Goal: Task Accomplishment & Management: Complete application form

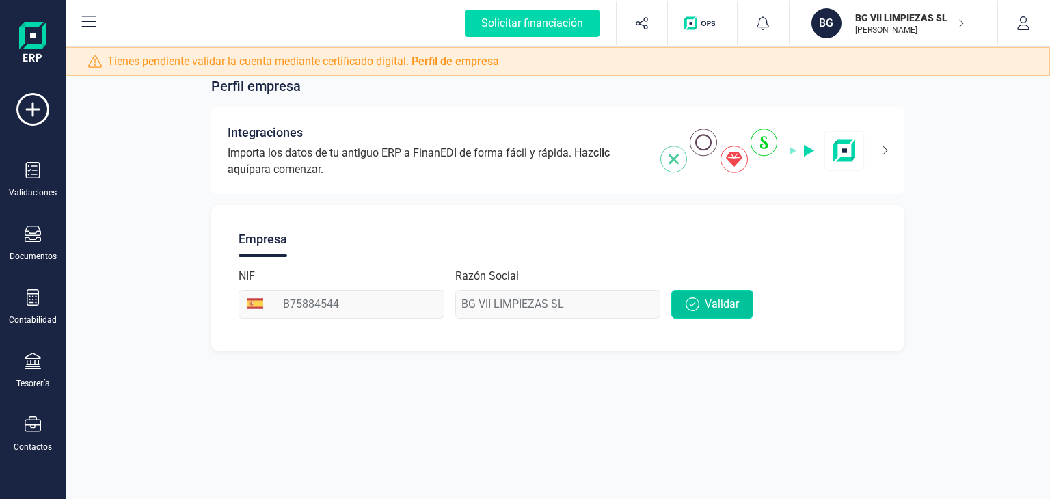
click at [719, 312] on span "Validar" at bounding box center [722, 304] width 34 height 16
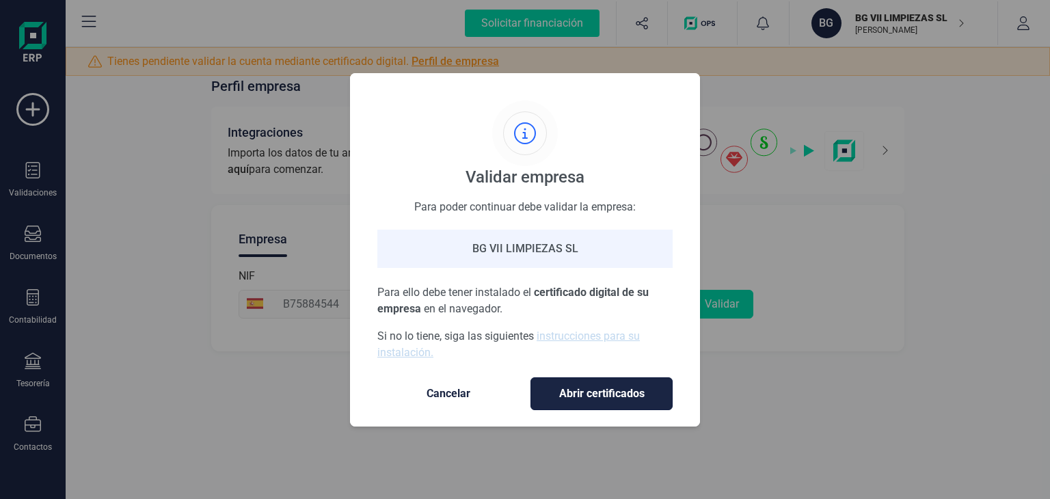
click at [591, 389] on span "Abrir certificados" at bounding box center [601, 394] width 113 height 16
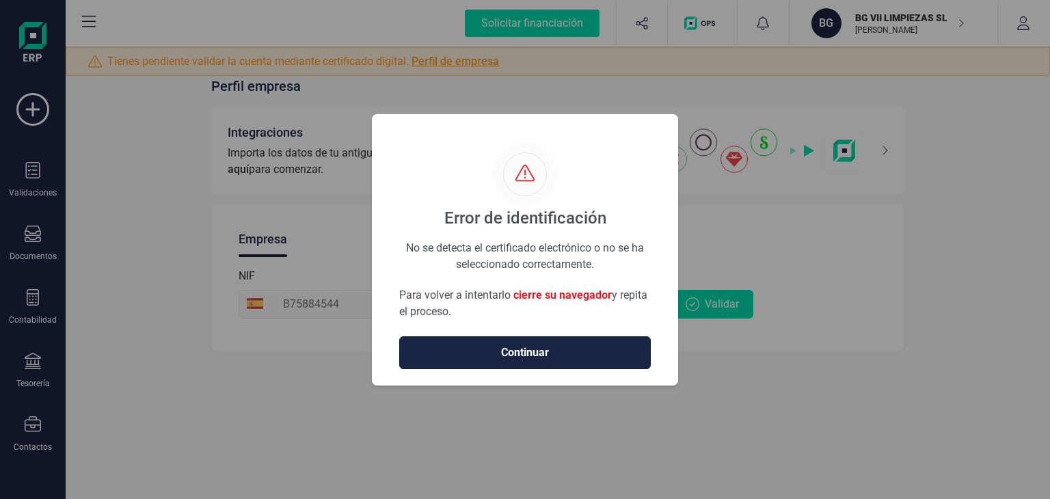
click at [533, 357] on span "Continuar" at bounding box center [525, 353] width 223 height 16
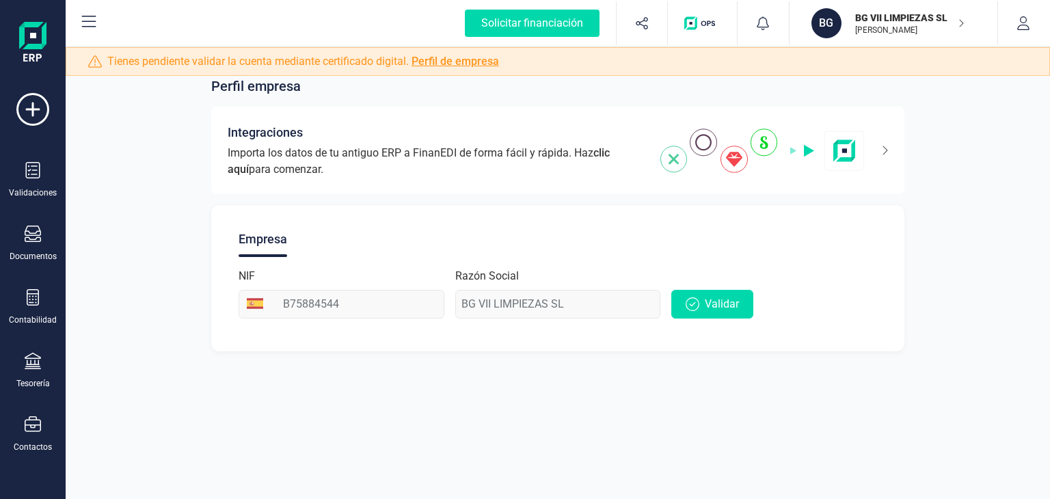
click at [467, 60] on link "Perfil de empresa" at bounding box center [456, 61] width 88 height 13
click at [449, 63] on link "Perfil de empresa" at bounding box center [456, 61] width 88 height 13
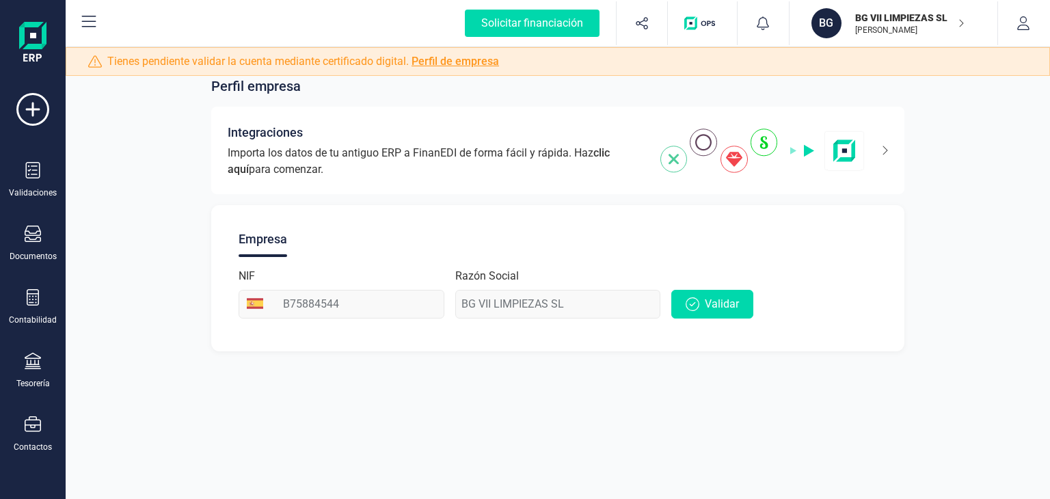
drag, startPoint x: 449, startPoint y: 63, endPoint x: 438, endPoint y: 59, distance: 12.3
click at [438, 59] on link "Perfil de empresa" at bounding box center [456, 61] width 88 height 13
click at [707, 293] on button "Validar" at bounding box center [712, 304] width 82 height 29
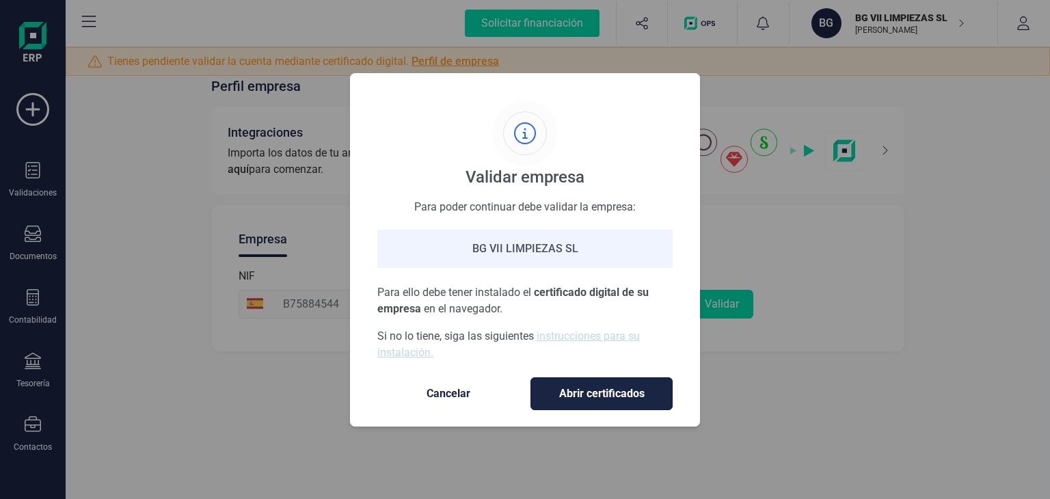
click at [580, 397] on span "Abrir certificados" at bounding box center [601, 394] width 113 height 16
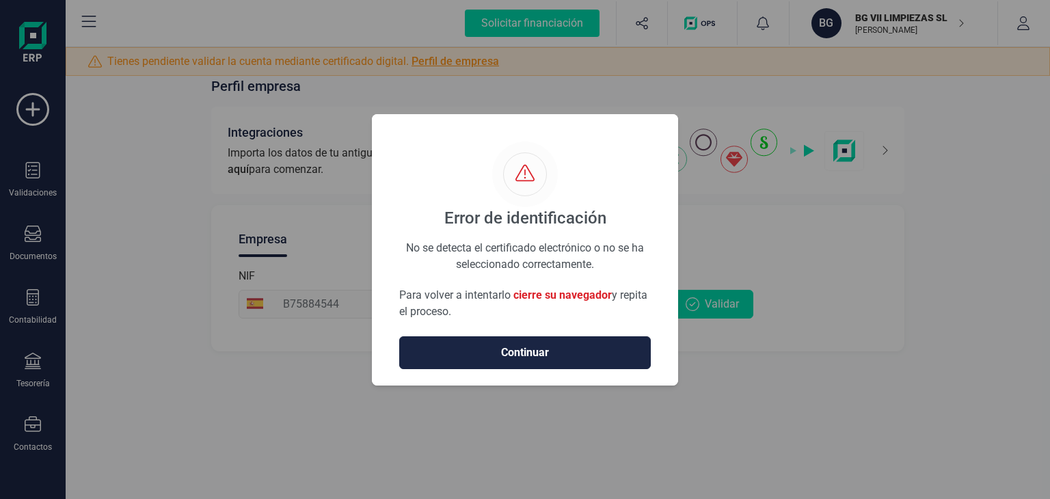
click at [578, 372] on div "Error de identificación No se detecta el certificado electrónico o no se ha sel…" at bounding box center [525, 249] width 306 height 271
click at [751, 384] on div "Error de identificación No se detecta el certificado electrónico o no se ha sel…" at bounding box center [525, 249] width 1050 height 499
click at [545, 351] on span "Continuar" at bounding box center [525, 353] width 223 height 16
